Goal: Check status: Check status

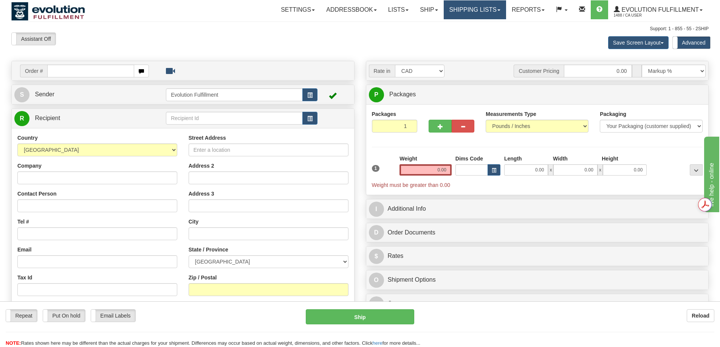
click at [475, 8] on link "Shipping lists" at bounding box center [475, 9] width 62 height 19
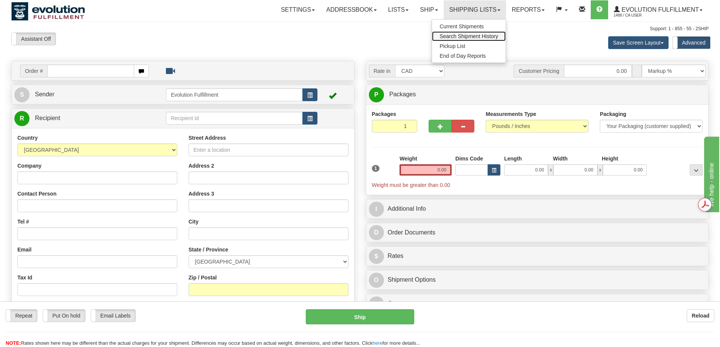
click at [476, 33] on link "Search Shipment History" at bounding box center [469, 36] width 74 height 10
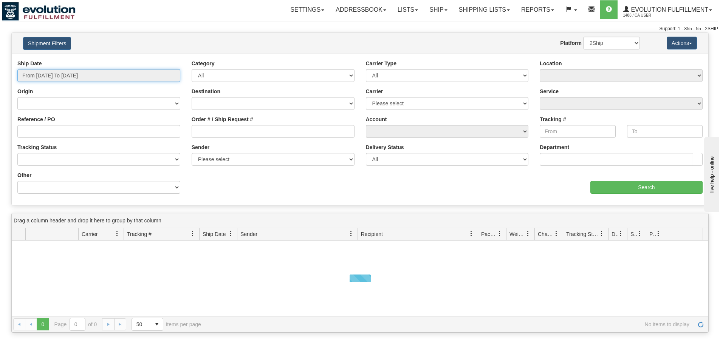
type input "[DATE]"
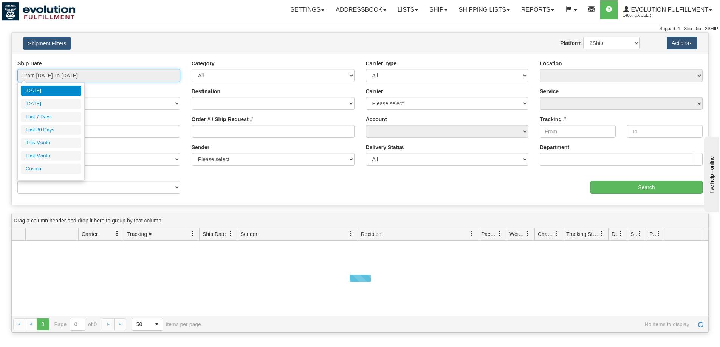
click at [101, 81] on input "From [DATE] To [DATE]" at bounding box center [98, 75] width 163 height 13
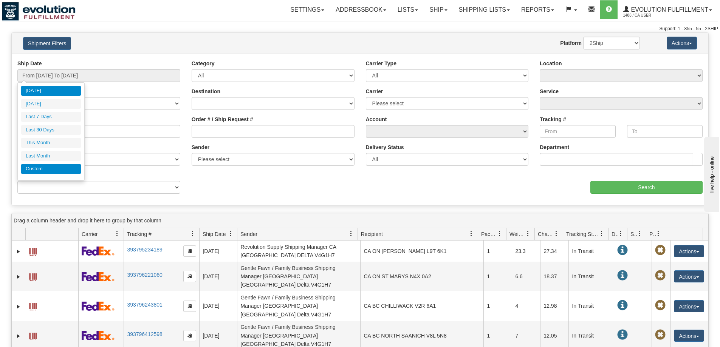
click at [60, 166] on li "Custom" at bounding box center [51, 169] width 60 height 10
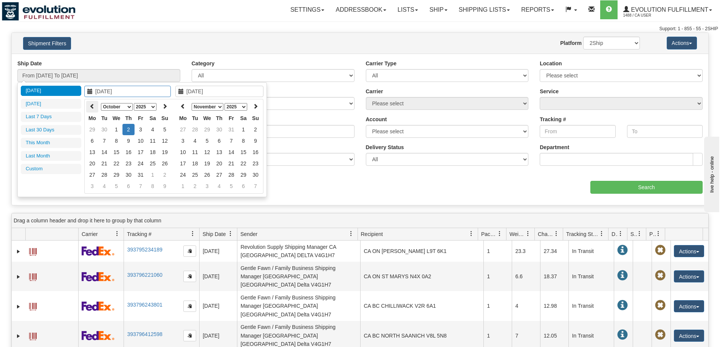
click at [91, 102] on th at bounding box center [92, 107] width 12 height 12
type input "[DATE]"
click at [98, 177] on td "22" at bounding box center [92, 174] width 12 height 11
type input "[DATE]"
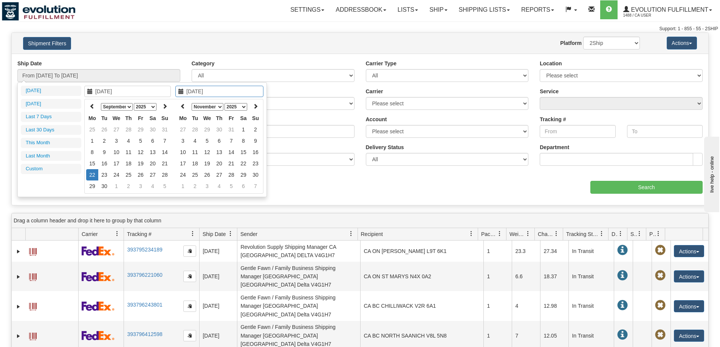
click at [98, 177] on td "22" at bounding box center [92, 174] width 12 height 11
type input "From [DATE] To [DATE]"
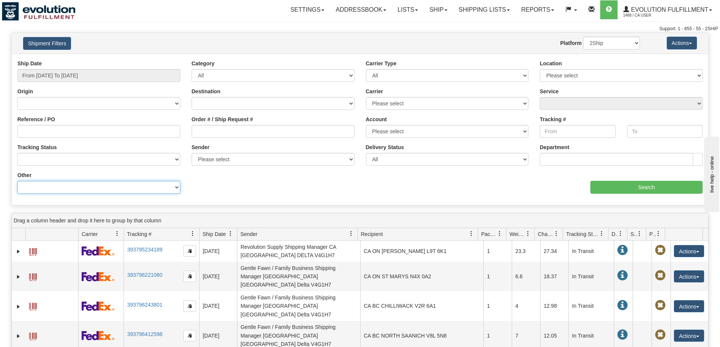
click at [98, 188] on select "Billing Account # Billing Type BOL # (LTL) Commodity Or Documents Consolidation…" at bounding box center [98, 187] width 163 height 13
select select "Recipient_Company"
click at [17, 181] on select "Billing Account # Billing Type BOL # (LTL) Commodity Or Documents Consolidation…" at bounding box center [98, 187] width 163 height 13
click at [247, 192] on input "Value" at bounding box center [273, 187] width 163 height 13
paste input "[PERSON_NAME]"
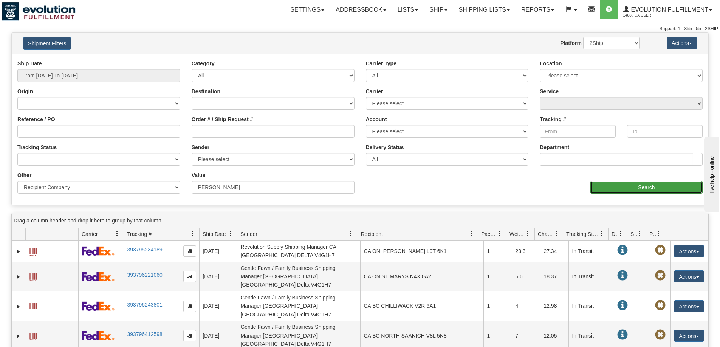
click at [619, 188] on input "Search" at bounding box center [646, 187] width 112 height 13
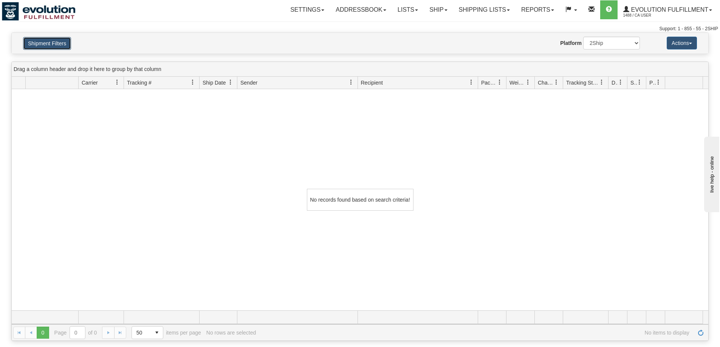
click at [60, 41] on button "Shipment Filters" at bounding box center [47, 43] width 48 height 13
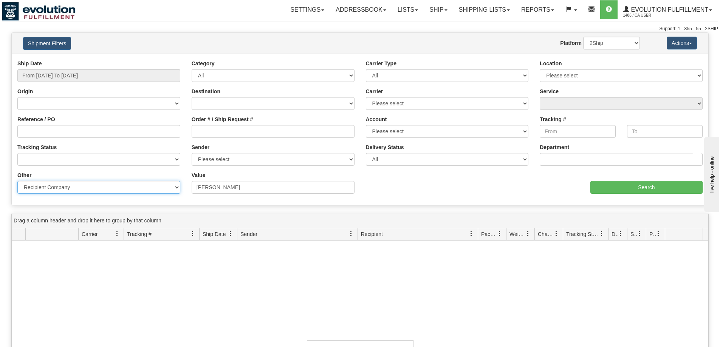
click at [134, 186] on select "Billing Account # Billing Type BOL # (LTL) Commodity Or Documents Consolidation…" at bounding box center [98, 187] width 163 height 13
click at [242, 185] on input "[PERSON_NAME]" at bounding box center [273, 187] width 163 height 13
drag, startPoint x: 243, startPoint y: 189, endPoint x: 218, endPoint y: 188, distance: 25.4
click at [218, 188] on input "[PERSON_NAME]" at bounding box center [273, 187] width 163 height 13
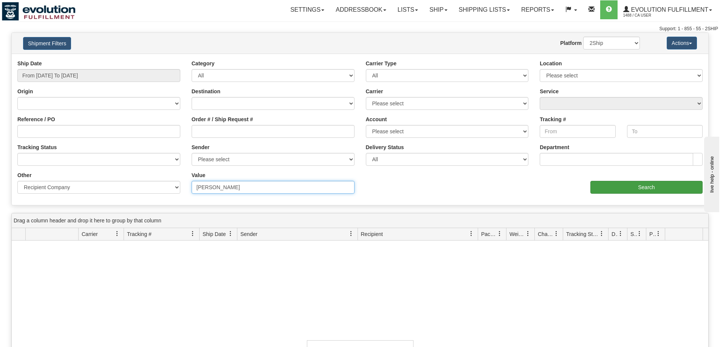
type input "[PERSON_NAME]"
click at [622, 188] on input "Search" at bounding box center [646, 187] width 112 height 13
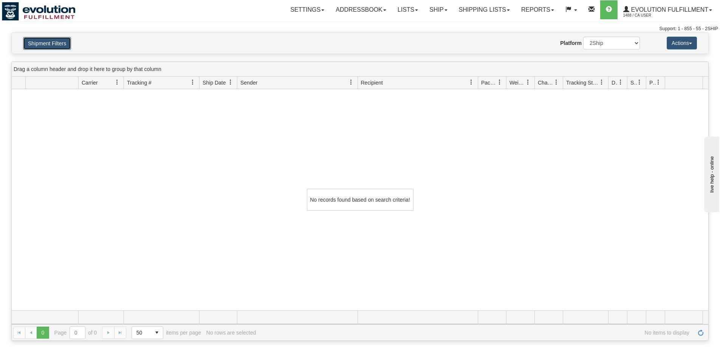
click at [66, 47] on button "Shipment Filters" at bounding box center [47, 43] width 48 height 13
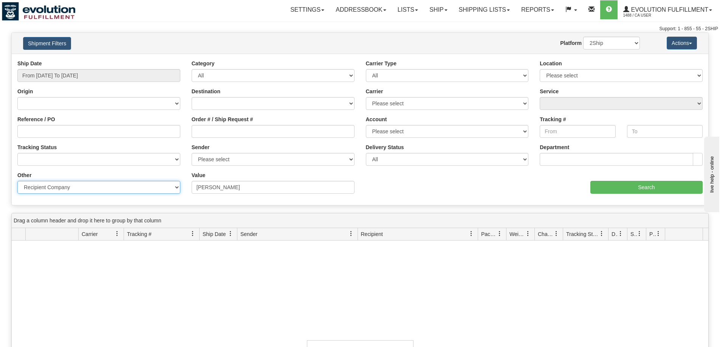
click at [96, 189] on select "Billing Account # Billing Type BOL # (LTL) Commodity Or Documents Consolidation…" at bounding box center [98, 187] width 163 height 13
select select "Recipient_ZIP"
click at [17, 181] on select "Billing Account # Billing Type BOL # (LTL) Commodity Or Documents Consolidation…" at bounding box center [98, 187] width 163 height 13
click at [212, 184] on input "Value" at bounding box center [273, 187] width 163 height 13
paste input "29615"
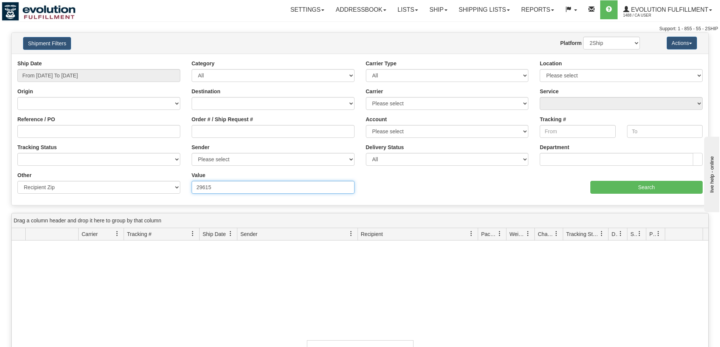
type input "29615"
click at [584, 188] on div "aaa Search" at bounding box center [534, 183] width 349 height 22
click at [601, 186] on input "Search" at bounding box center [646, 187] width 112 height 13
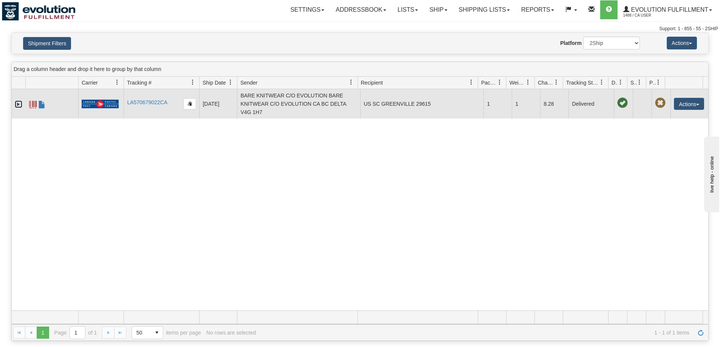
click at [20, 103] on link "Expand" at bounding box center [19, 105] width 8 height 8
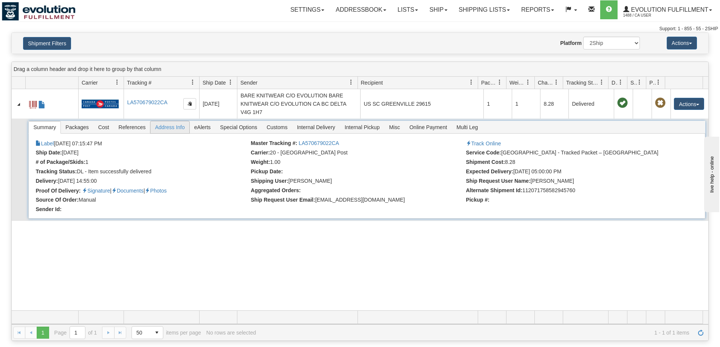
click at [169, 123] on span "Address Info" at bounding box center [169, 127] width 39 height 12
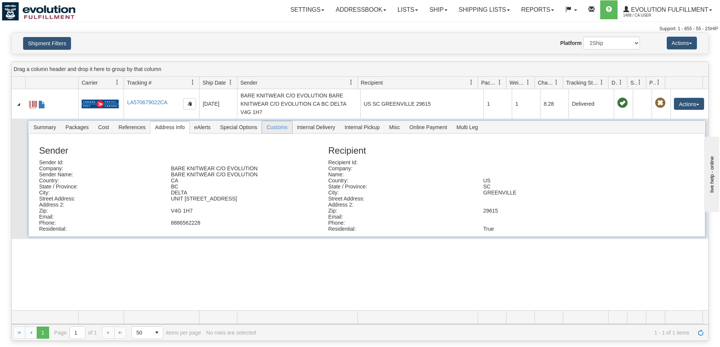
click at [285, 127] on span "Customs" at bounding box center [277, 127] width 30 height 12
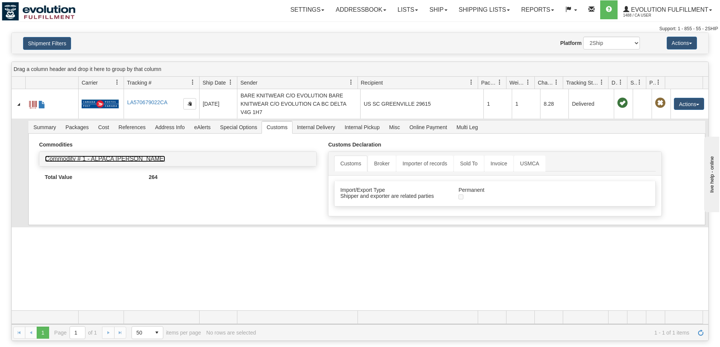
click at [133, 161] on link "Commodity # 1 - ALPACA [PERSON_NAME]" at bounding box center [105, 159] width 120 height 6
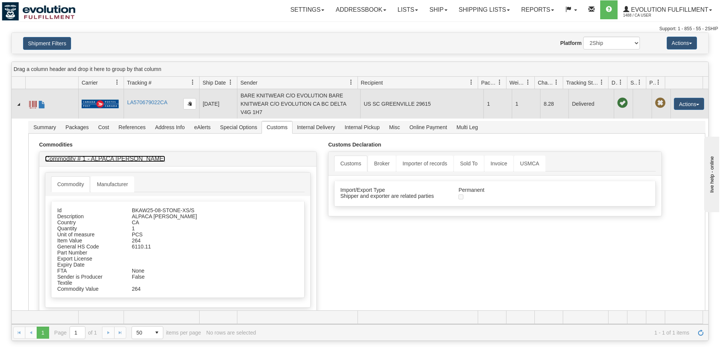
click at [34, 103] on span at bounding box center [33, 105] width 8 height 8
